Goal: Task Accomplishment & Management: Manage account settings

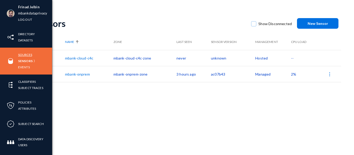
click at [25, 55] on link "Sources" at bounding box center [25, 55] width 14 height 6
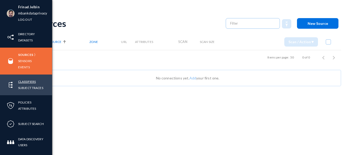
click at [25, 79] on link "Classifiers" at bounding box center [27, 82] width 18 height 6
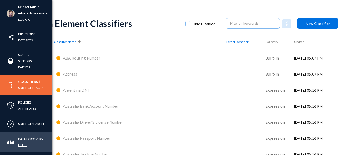
click at [21, 139] on link "Data Discovery Users" at bounding box center [35, 142] width 34 height 12
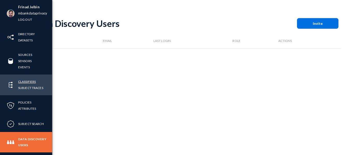
click at [23, 83] on link "Classifiers" at bounding box center [27, 82] width 18 height 6
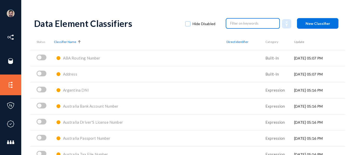
click at [237, 23] on input "text" at bounding box center [253, 23] width 46 height 8
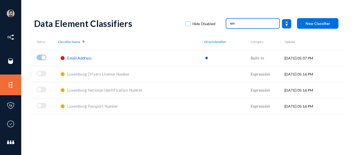
type input "e"
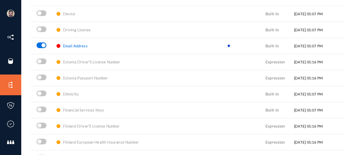
scroll to position [830, 0]
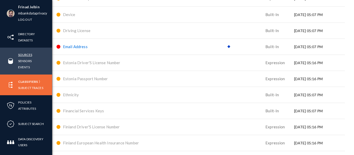
click at [24, 54] on link "Sources" at bounding box center [25, 55] width 14 height 6
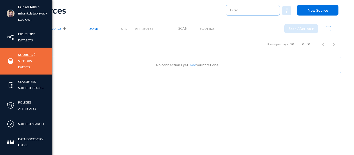
scroll to position [13, 0]
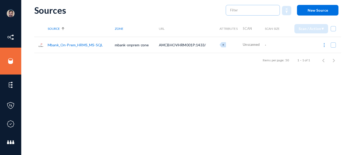
click at [72, 45] on link "Mbank_On-Prem_HRMS_MS-SQL" at bounding box center [75, 45] width 55 height 4
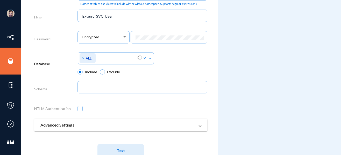
scroll to position [306, 0]
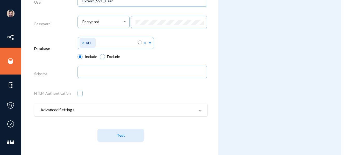
click at [125, 112] on mat-panel-title "Advanced Settings" at bounding box center [117, 110] width 154 height 6
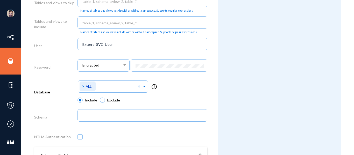
scroll to position [263, 0]
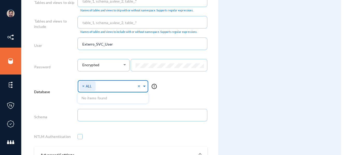
click at [142, 85] on span at bounding box center [144, 85] width 5 height 5
click at [182, 82] on div "Select Namespace × ALL × No items found error_outline" at bounding box center [142, 88] width 130 height 18
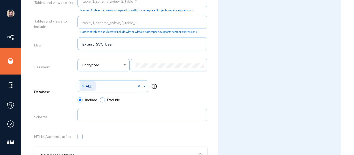
click at [186, 85] on div "Select Namespace × ALL × error_outline" at bounding box center [142, 88] width 130 height 18
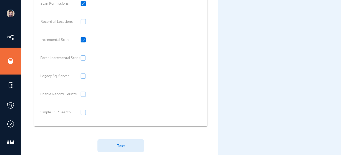
scroll to position [506, 0]
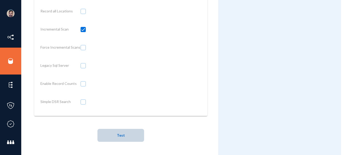
click at [122, 132] on span "Test" at bounding box center [121, 135] width 8 height 10
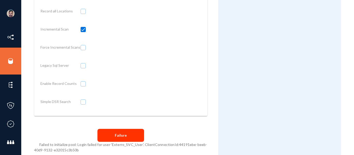
drag, startPoint x: 82, startPoint y: 150, endPoint x: 39, endPoint y: 146, distance: 44.0
copy span "Failed to initialize pool: Login failed for user 'Exterro_SVC_User'. ClientConn…"
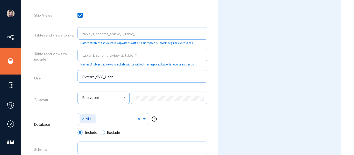
scroll to position [231, 0]
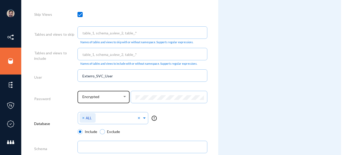
click at [92, 97] on span "Encrypted" at bounding box center [90, 97] width 17 height 4
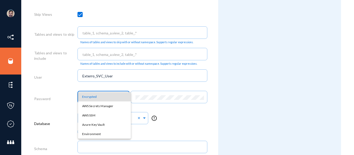
click at [191, 120] on div at bounding box center [177, 77] width 354 height 155
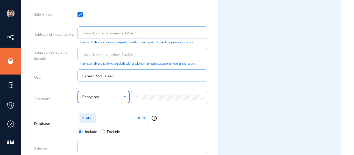
click at [90, 97] on span "Encrypted" at bounding box center [90, 97] width 17 height 4
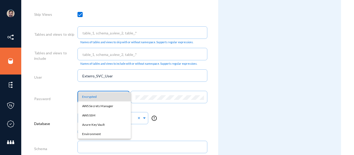
click at [60, 107] on div at bounding box center [177, 77] width 354 height 155
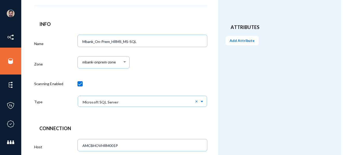
scroll to position [0, 0]
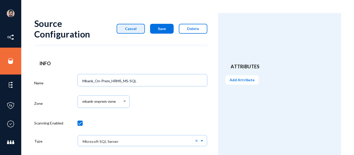
click at [134, 30] on span "Cancel" at bounding box center [131, 28] width 12 height 4
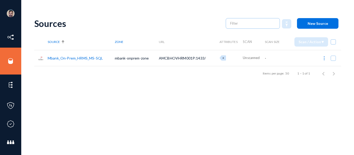
click at [67, 58] on link "Mbank_On-Prem_HRMS_MS-SQL" at bounding box center [75, 58] width 55 height 4
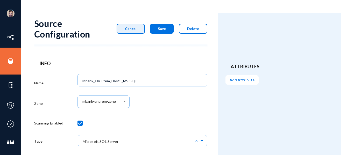
click at [140, 28] on button "Cancel" at bounding box center [131, 29] width 28 height 10
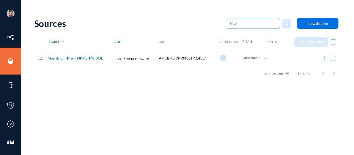
click at [85, 59] on link "Mbank_On-Prem_HRMS_MS-SQL" at bounding box center [75, 58] width 55 height 4
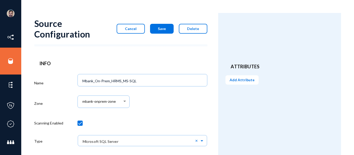
click at [133, 28] on span "Cancel" at bounding box center [131, 28] width 12 height 4
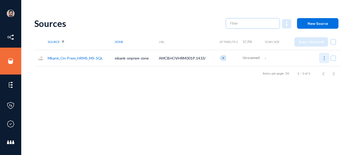
click at [323, 58] on img at bounding box center [323, 58] width 5 height 5
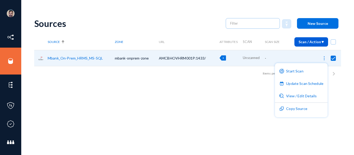
click at [157, 122] on div at bounding box center [177, 77] width 354 height 155
checkbox input "false"
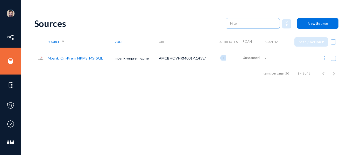
click at [321, 59] on img at bounding box center [323, 58] width 5 height 5
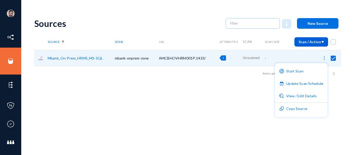
click at [221, 97] on div at bounding box center [177, 77] width 354 height 155
checkbox input "false"
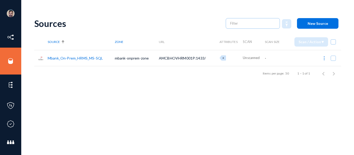
click at [67, 57] on link "Mbank_On-Prem_HRMS_MS-SQL" at bounding box center [75, 58] width 55 height 4
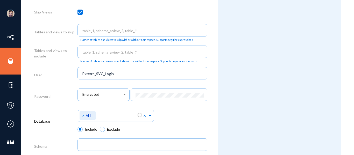
scroll to position [234, 0]
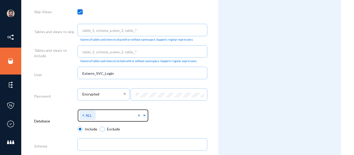
click at [83, 115] on span "×" at bounding box center [84, 115] width 4 height 5
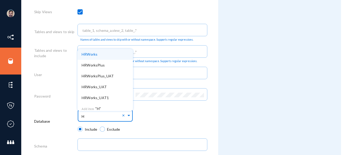
type input "HR"
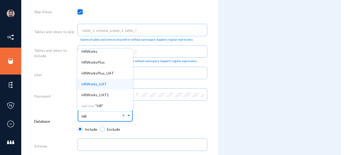
scroll to position [3, 0]
click at [107, 83] on div "HRWorks_UAT" at bounding box center [104, 83] width 55 height 11
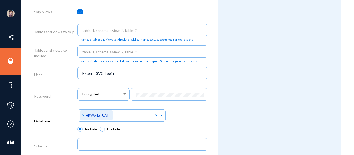
click at [63, 112] on div "Database" at bounding box center [55, 122] width 43 height 28
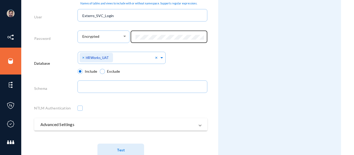
scroll to position [306, 0]
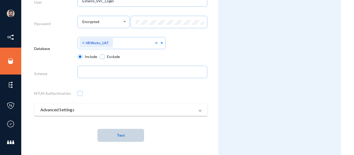
click at [123, 137] on span "Test" at bounding box center [121, 135] width 8 height 4
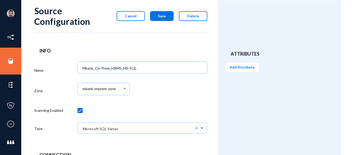
scroll to position [0, 0]
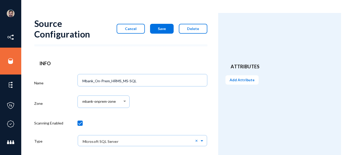
click at [162, 29] on span "Save" at bounding box center [162, 28] width 8 height 4
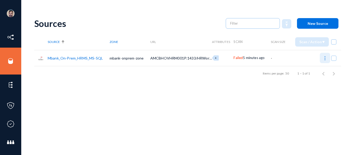
click at [323, 59] on img at bounding box center [324, 58] width 5 height 5
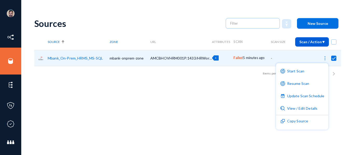
click at [179, 117] on div at bounding box center [177, 77] width 354 height 155
checkbox input "false"
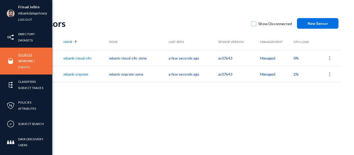
click at [24, 56] on link "Sources" at bounding box center [25, 55] width 14 height 6
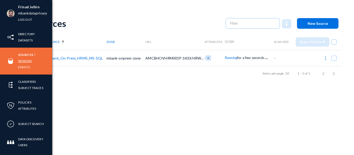
click at [30, 61] on link "Sensors" at bounding box center [24, 61] width 13 height 6
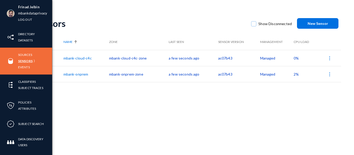
click at [26, 60] on link "Sensors" at bounding box center [25, 61] width 14 height 6
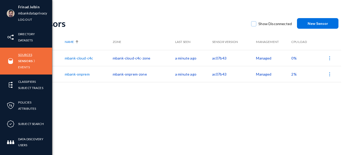
click at [27, 55] on link "Sources" at bounding box center [25, 55] width 14 height 6
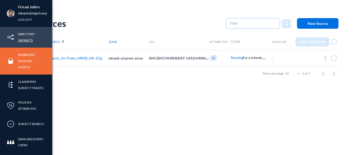
click at [24, 41] on link "Datasets" at bounding box center [25, 40] width 14 height 6
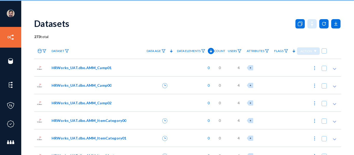
click at [78, 34] on div "273 total" at bounding box center [187, 36] width 307 height 5
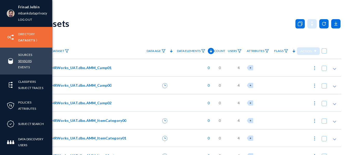
click at [24, 59] on link "Sensors" at bounding box center [24, 61] width 13 height 6
